Goal: Navigation & Orientation: Find specific page/section

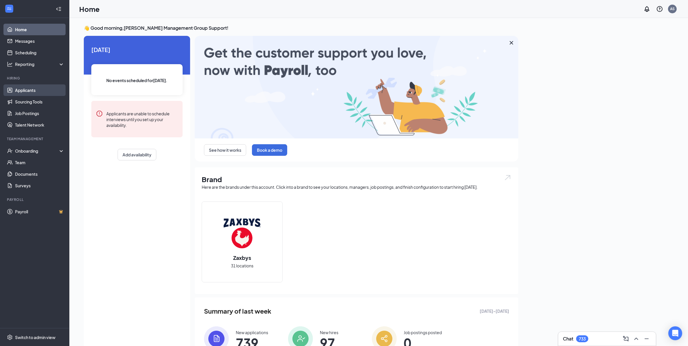
click at [46, 93] on link "Applicants" at bounding box center [39, 90] width 49 height 12
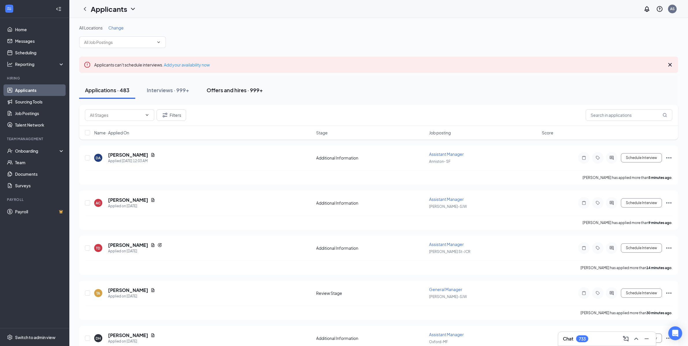
click at [219, 94] on div "Offers and hires · 999+" at bounding box center [235, 89] width 56 height 7
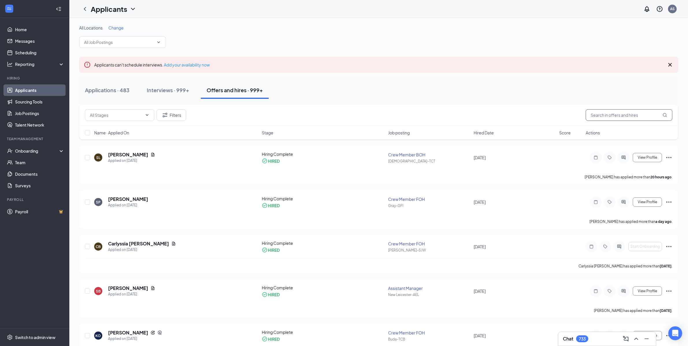
click at [618, 110] on input "text" at bounding box center [628, 115] width 87 height 12
paste input "Carlyssia"
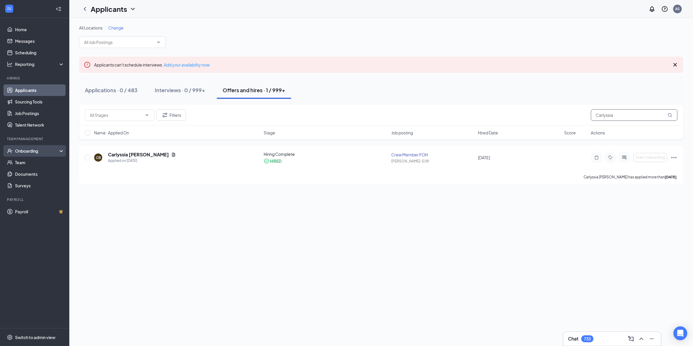
type input "Carlyssia"
click at [52, 148] on div "Onboarding" at bounding box center [37, 151] width 44 height 6
click at [50, 165] on link "Overview" at bounding box center [39, 163] width 49 height 12
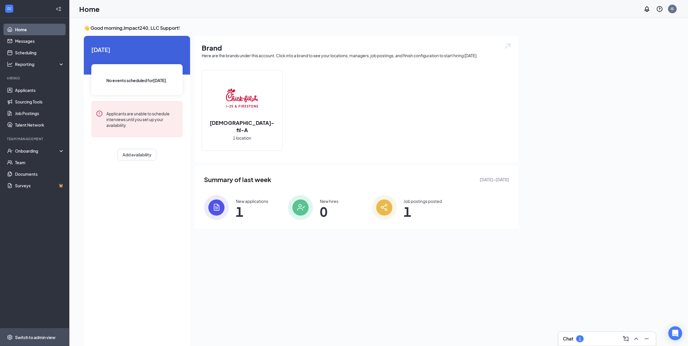
click at [33, 337] on div "Switch to admin view" at bounding box center [35, 337] width 40 height 6
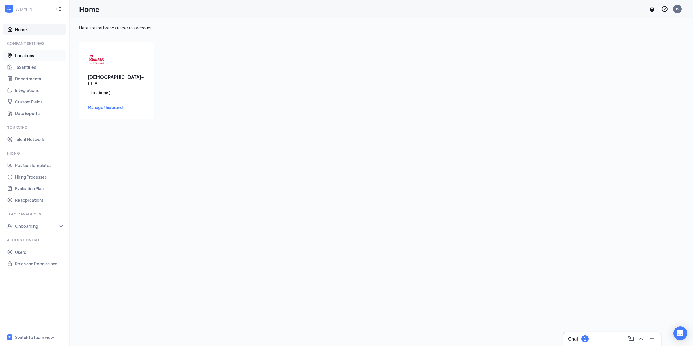
click at [38, 57] on link "Locations" at bounding box center [39, 56] width 49 height 12
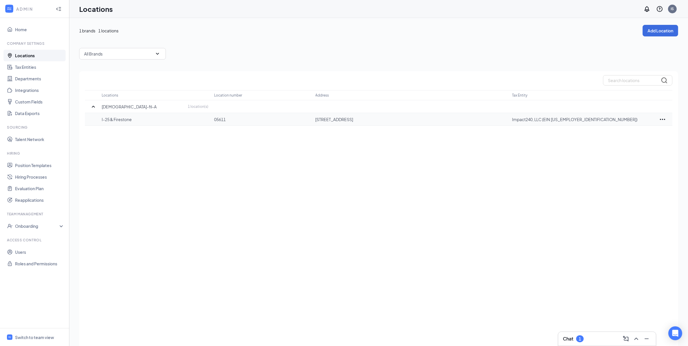
drag, startPoint x: 312, startPoint y: 118, endPoint x: 408, endPoint y: 120, distance: 95.9
click at [408, 120] on tr "I-25 & Firestone 05611 4405 Firestone Blvd, Longmont, CO 80504, USA Impact240, …" at bounding box center [378, 119] width 587 height 13
copy tr "4405 Firestone Blvd, Longmont, CO 80504, USA"
